Goal: Task Accomplishment & Management: Use online tool/utility

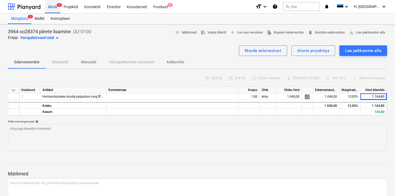
click at [56, 9] on div "Müük 1" at bounding box center [53, 6] width 16 height 13
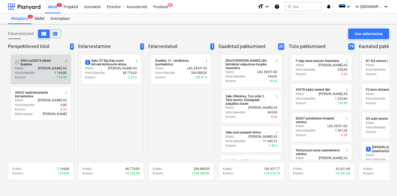
click at [46, 69] on p "[PERSON_NAME] AS" at bounding box center [52, 68] width 29 height 4
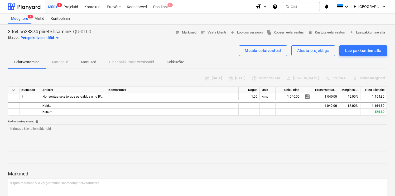
drag, startPoint x: 295, startPoint y: 54, endPoint x: 294, endPoint y: 61, distance: 6.5
click at [295, 54] on button "Alusta projektiga" at bounding box center [313, 50] width 44 height 11
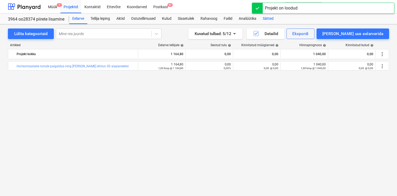
click at [269, 17] on div "Sätted" at bounding box center [268, 18] width 17 height 11
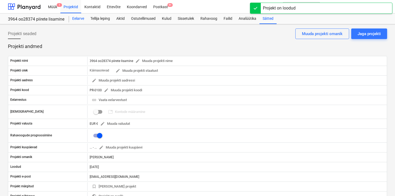
click at [76, 20] on div "Eelarve" at bounding box center [78, 18] width 18 height 11
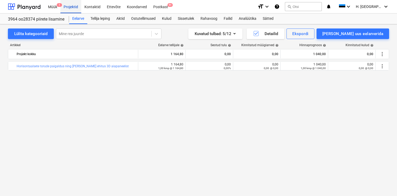
click at [72, 6] on div "Projektid" at bounding box center [70, 6] width 21 height 13
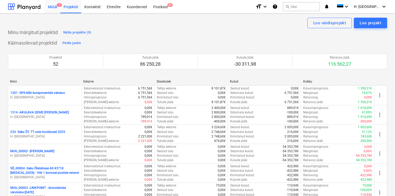
click at [50, 8] on div "Müük 1" at bounding box center [53, 6] width 16 height 13
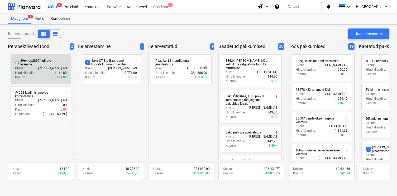
click at [34, 65] on div "3964 oo28374 piirete lisamine" at bounding box center [40, 62] width 41 height 7
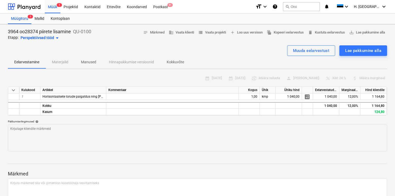
click at [49, 37] on div "Perspektiivsed tööd arrow_drop_down" at bounding box center [41, 38] width 40 height 6
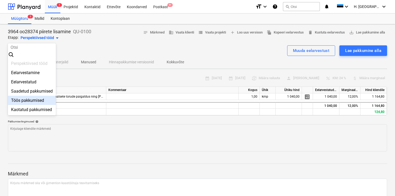
click at [26, 98] on div "Töös pakkumised" at bounding box center [32, 100] width 48 height 9
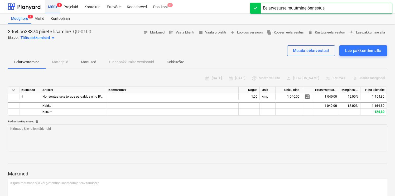
click at [55, 4] on div "Müük 1" at bounding box center [53, 6] width 16 height 13
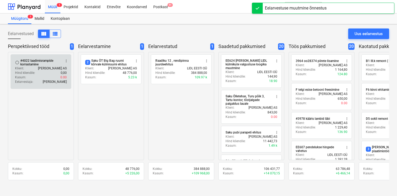
click at [40, 63] on div "#4022 laadimisrampide korrastamine" at bounding box center [40, 62] width 41 height 7
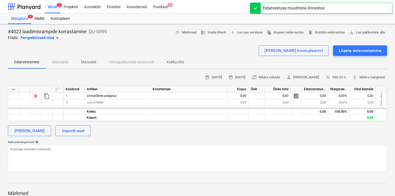
type textarea "x"
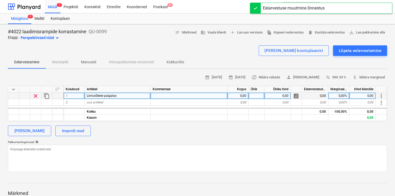
click at [127, 97] on div "Linnutõkete paigalus" at bounding box center [118, 96] width 66 height 7
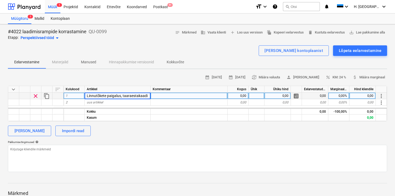
type input "Linnutõkete paigalus, taaraestakaadil"
type textarea "x"
click at [115, 102] on div "uus artikkel" at bounding box center [118, 102] width 66 height 7
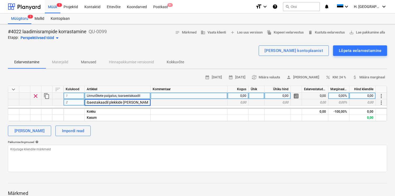
scroll to position [0, 20]
type input "Valmiskaubaestakaadil plekkide lisamine lindude tõkestamiseks"
click at [112, 125] on div "calendar_month [DATE] calendar_month [DATE] currency_exchange Määra valuuta per…" at bounding box center [197, 122] width 379 height 99
type textarea "x"
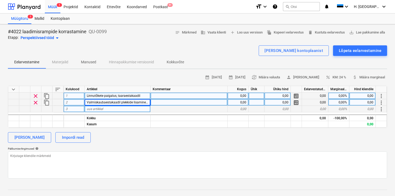
click at [113, 109] on div "uus artikkel" at bounding box center [118, 109] width 66 height 7
type input "Valmiskaubaestakaadil läbiviikude tihendamine SIGA tuuletõkketeibiga"
drag, startPoint x: 194, startPoint y: 151, endPoint x: 225, endPoint y: 133, distance: 36.3
click at [196, 150] on div "Pakkumise tingimused help" at bounding box center [197, 163] width 379 height 32
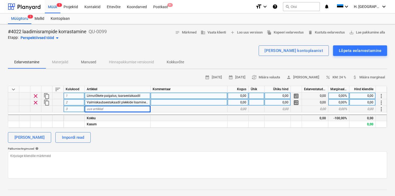
type textarea "x"
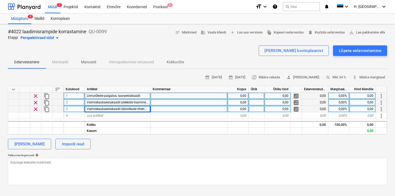
click at [240, 110] on div "0,00" at bounding box center [238, 109] width 21 height 7
type input "11"
type textarea "x"
click at [251, 110] on div at bounding box center [257, 109] width 16 height 7
type input "kmp"
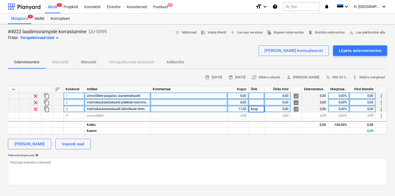
type textarea "x"
click at [245, 99] on div "0,00" at bounding box center [238, 102] width 21 height 7
type input "11"
type textarea "x"
click at [257, 101] on div at bounding box center [257, 102] width 16 height 7
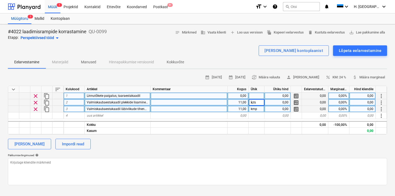
type input "kmp"
type textarea "x"
click at [246, 96] on div "0,00" at bounding box center [238, 96] width 21 height 7
type input "8"
type textarea "x"
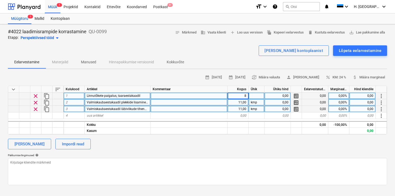
click at [259, 98] on div at bounding box center [257, 96] width 16 height 7
type input "kmp"
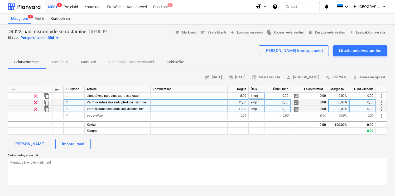
type textarea "x"
click at [198, 137] on div "calendar_month [DATE] calendar_month [DATE] currency_exchange Määra valuuta per…" at bounding box center [197, 129] width 379 height 112
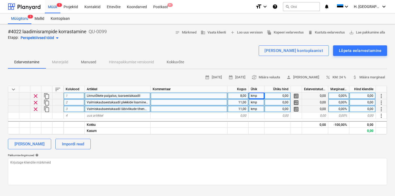
click at [143, 96] on div "Linnutõkete paigalus, taaraestakaadil" at bounding box center [118, 96] width 66 height 7
type input "Linnutõkete paigalus, taaraestakaadil, Z profiilidesse"
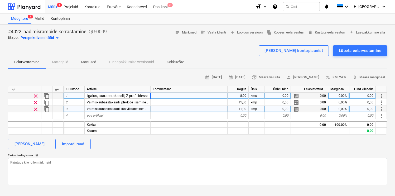
type textarea "x"
click at [209, 143] on div "[PERSON_NAME] Impordi read" at bounding box center [197, 144] width 379 height 11
click at [277, 97] on div "0,00" at bounding box center [278, 96] width 26 height 7
type input "190"
type textarea "x"
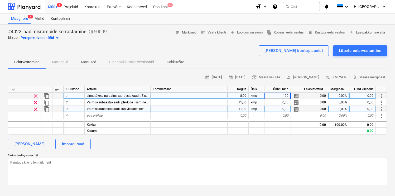
click at [234, 147] on div "[PERSON_NAME] Impordi read" at bounding box center [197, 144] width 379 height 11
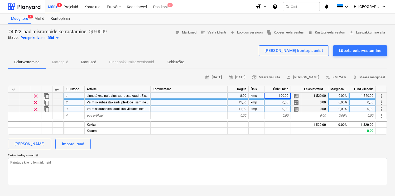
click at [278, 103] on div "0,00" at bounding box center [278, 102] width 26 height 7
type input "35"
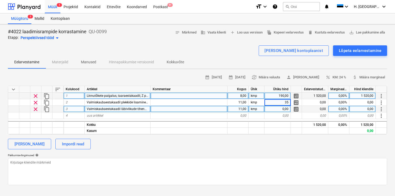
type textarea "x"
click at [253, 145] on div "[PERSON_NAME] Impordi read" at bounding box center [197, 144] width 379 height 11
click at [257, 142] on div "[PERSON_NAME] Impordi read" at bounding box center [197, 144] width 379 height 11
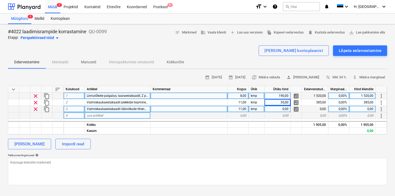
scroll to position [11, 0]
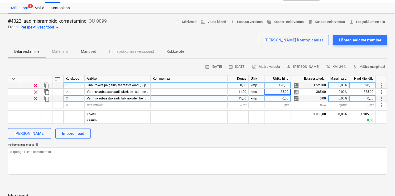
click at [271, 99] on div "0,00" at bounding box center [278, 98] width 26 height 7
type input "98"
type textarea "x"
drag, startPoint x: 276, startPoint y: 132, endPoint x: 284, endPoint y: 137, distance: 8.3
click at [277, 133] on div "[PERSON_NAME] Impordi read" at bounding box center [197, 133] width 379 height 11
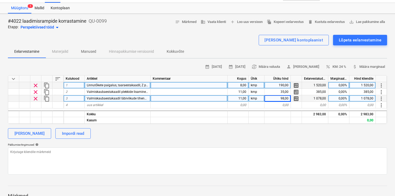
click at [150, 99] on span "Valmiskaubaestakaadil läbiviikude tihendamine SIGA tuuletõkketeibiga" at bounding box center [138, 99] width 102 height 4
type input "Valmiskaubaestakaadil läbiviikude tihendamine SIGA tuuletõkketeibiga + katteple…"
type textarea "x"
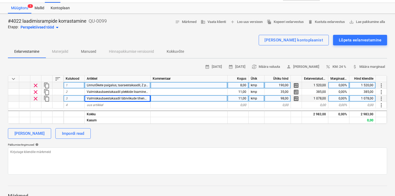
drag, startPoint x: 170, startPoint y: 137, endPoint x: 179, endPoint y: 140, distance: 9.3
click at [171, 137] on div "[PERSON_NAME] Impordi read" at bounding box center [197, 133] width 379 height 11
click at [338, 68] on span "percent KM: 24 %" at bounding box center [336, 67] width 21 height 6
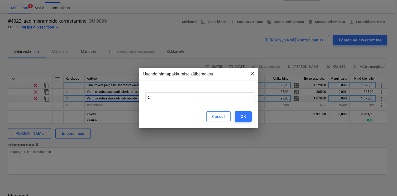
click at [254, 75] on span "close" at bounding box center [252, 73] width 6 height 6
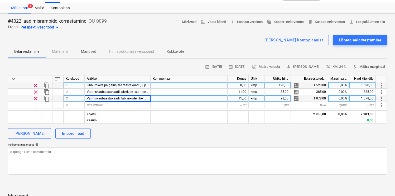
click at [365, 68] on span "attach_money Määra marginaal" at bounding box center [369, 67] width 32 height 6
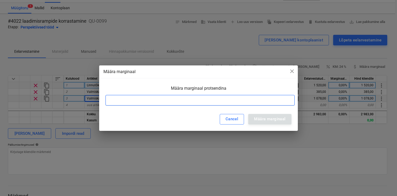
click at [260, 102] on input at bounding box center [200, 100] width 189 height 11
type input "12"
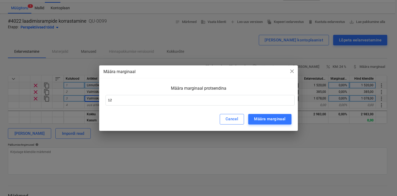
drag, startPoint x: 266, startPoint y: 116, endPoint x: 276, endPoint y: 129, distance: 15.9
click at [266, 116] on div "Määra marginaal" at bounding box center [269, 119] width 31 height 7
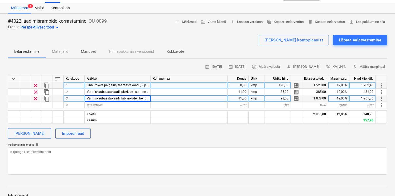
click at [290, 138] on div "[PERSON_NAME] Impordi read" at bounding box center [197, 133] width 379 height 11
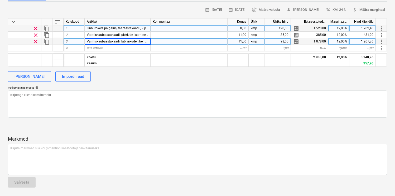
scroll to position [0, 0]
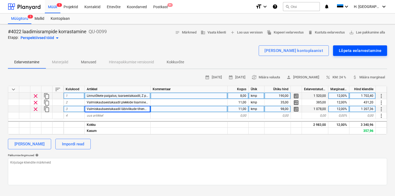
click at [352, 52] on div "Lõpeta eelarvestamine" at bounding box center [360, 50] width 42 height 7
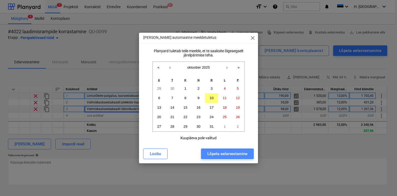
click at [224, 154] on div "Lõpeta eelarvestamine" at bounding box center [227, 153] width 40 height 7
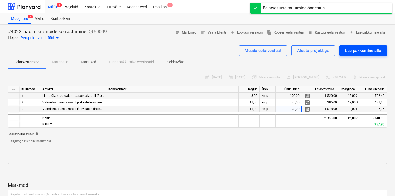
click at [348, 52] on div "Lae pakkumine alla" at bounding box center [363, 50] width 36 height 7
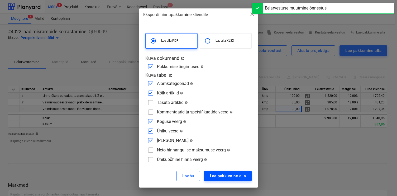
click at [230, 173] on div "Lae pakkumine alla" at bounding box center [228, 176] width 36 height 7
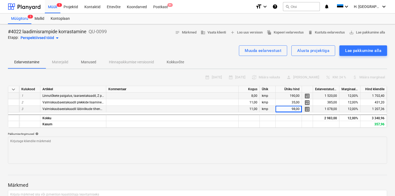
click at [50, 39] on div "Perspektiivsed tööd arrow_drop_down" at bounding box center [41, 38] width 40 height 6
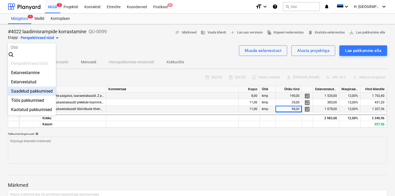
click at [36, 92] on div "Saadetud pakkumised" at bounding box center [32, 91] width 48 height 9
